Goal: Navigation & Orientation: Find specific page/section

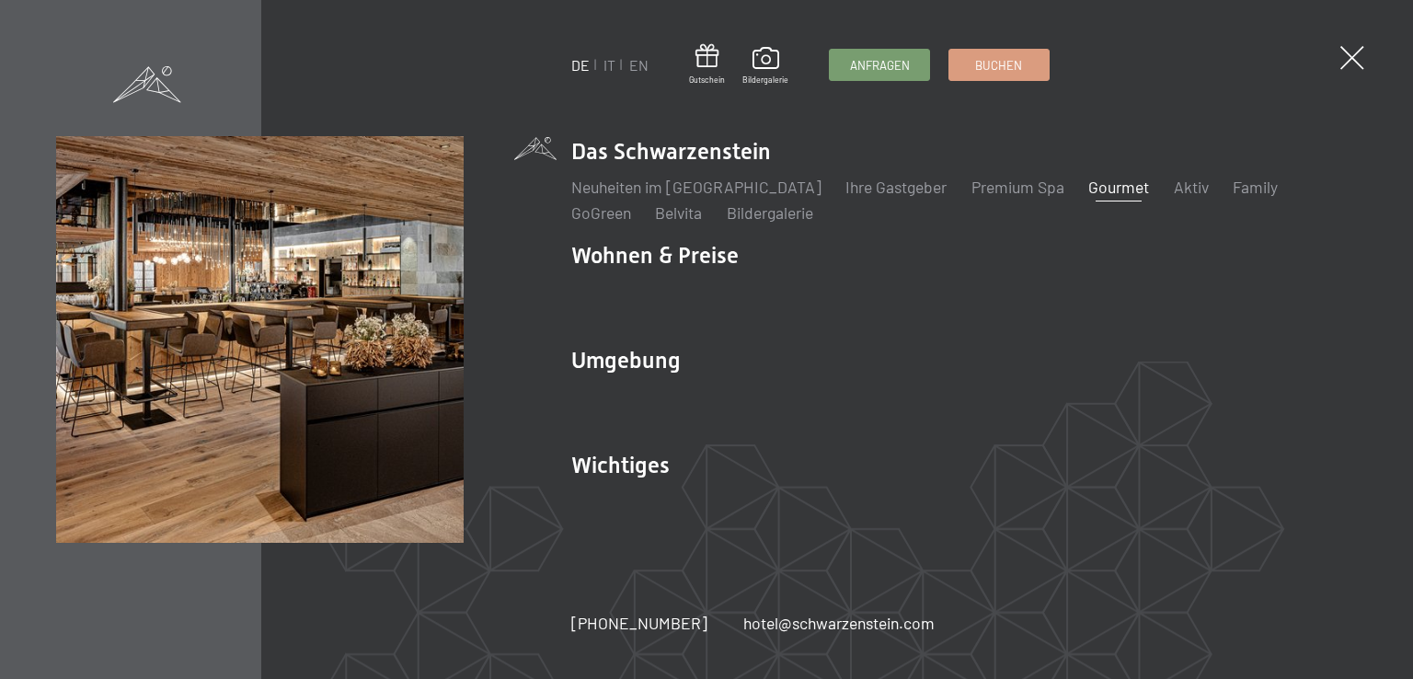
click at [1088, 189] on link "Gourmet" at bounding box center [1118, 187] width 61 height 20
click at [1088, 184] on link "Gourmet" at bounding box center [1118, 187] width 61 height 20
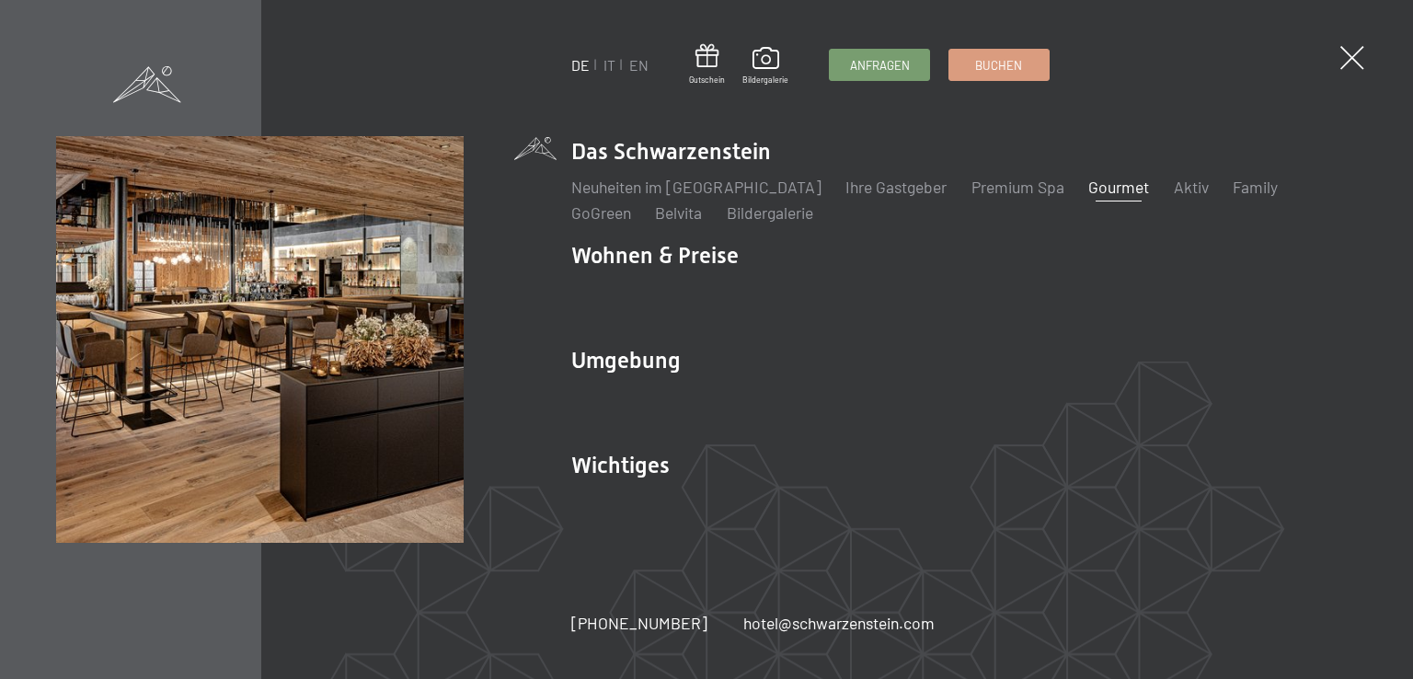
click at [1088, 184] on link "Gourmet" at bounding box center [1118, 187] width 61 height 20
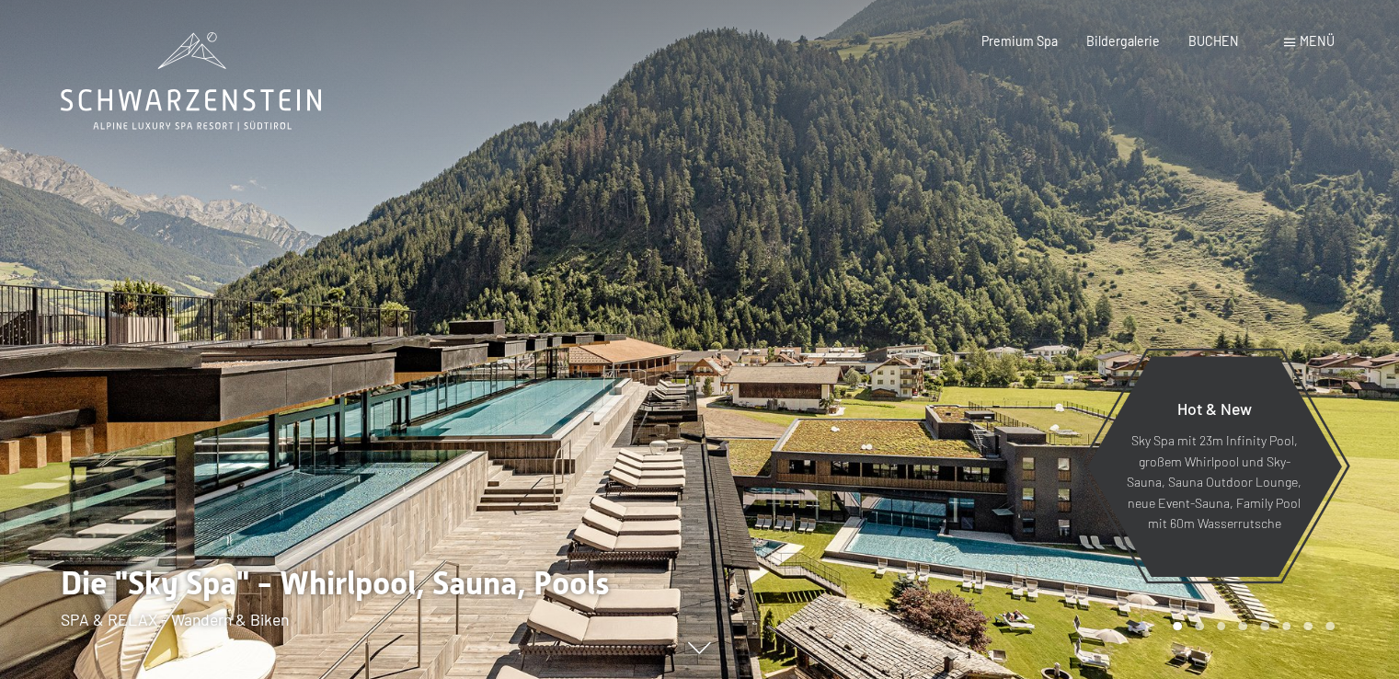
click at [1303, 34] on span "Menü" at bounding box center [1317, 41] width 35 height 16
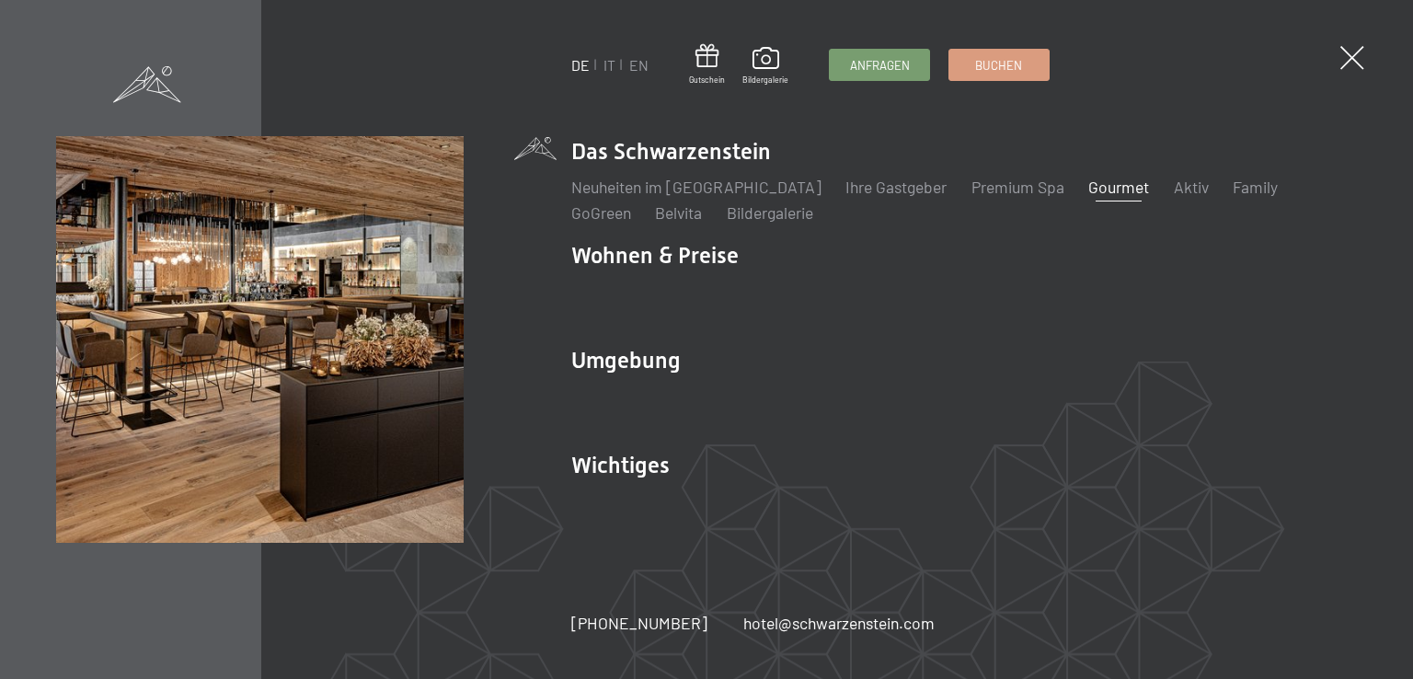
click at [1088, 185] on link "Gourmet" at bounding box center [1118, 187] width 61 height 20
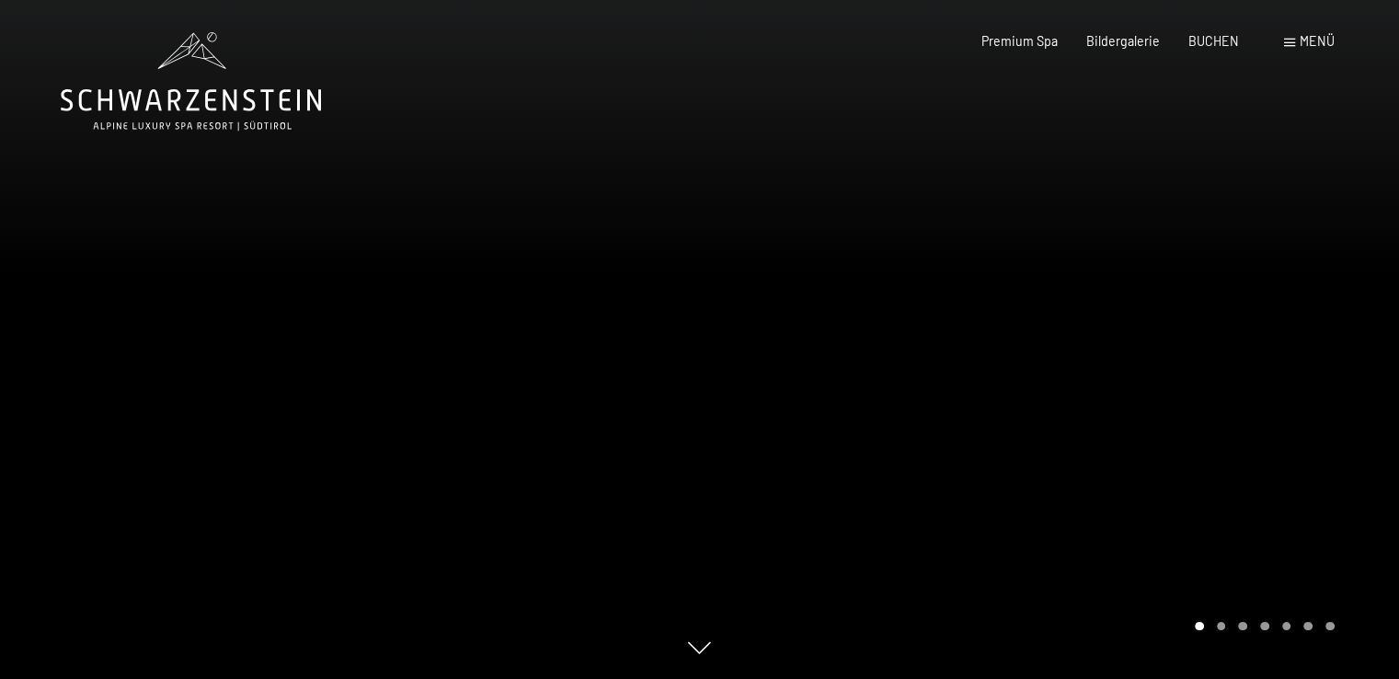
drag, startPoint x: 1406, startPoint y: 60, endPoint x: 1395, endPoint y: 27, distance: 34.9
